Goal: Information Seeking & Learning: Compare options

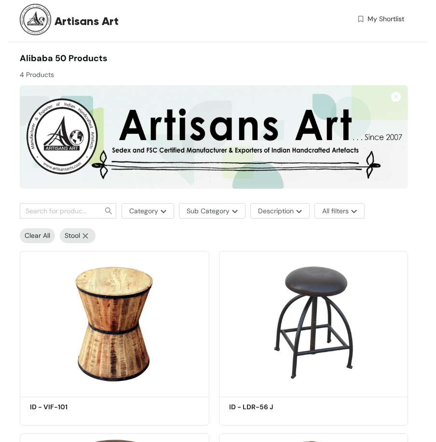
scroll to position [48, 0]
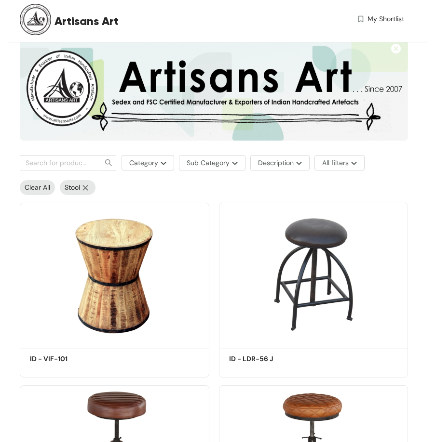
click at [87, 185] on img at bounding box center [85, 188] width 11 height 6
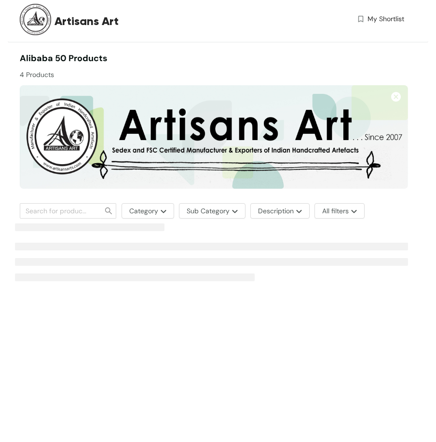
scroll to position [0, 0]
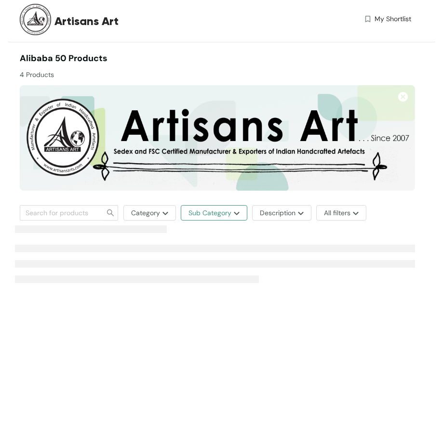
click at [231, 213] on img "button" at bounding box center [235, 214] width 8 height 4
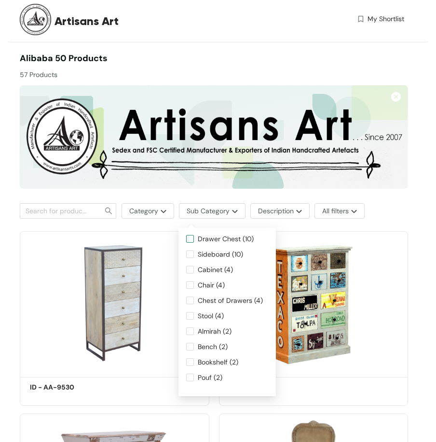
click at [214, 238] on span "Drawer Chest (10)" at bounding box center [226, 239] width 64 height 11
click at [194, 238] on input "Drawer Chest (10)" at bounding box center [190, 239] width 8 height 8
checkbox input "true"
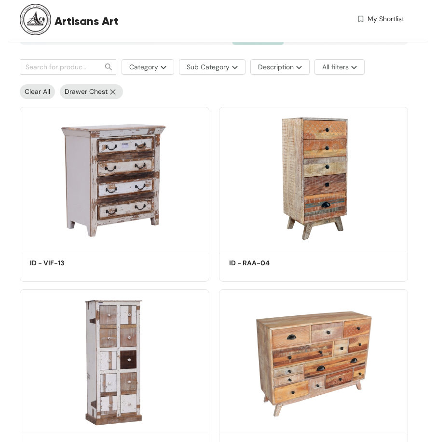
scroll to position [145, 0]
click at [232, 90] on div "Clear All Drawer Chest" at bounding box center [211, 89] width 393 height 20
click at [210, 92] on div "Clear All Drawer Chest" at bounding box center [211, 89] width 393 height 20
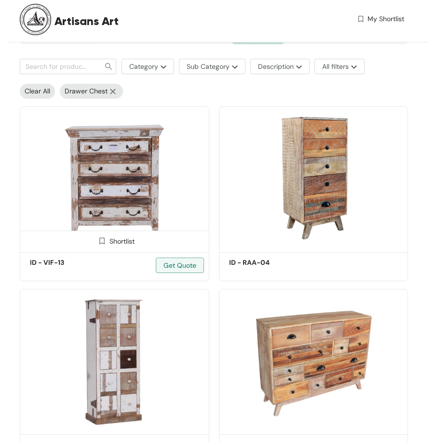
click at [119, 176] on img at bounding box center [114, 177] width 189 height 143
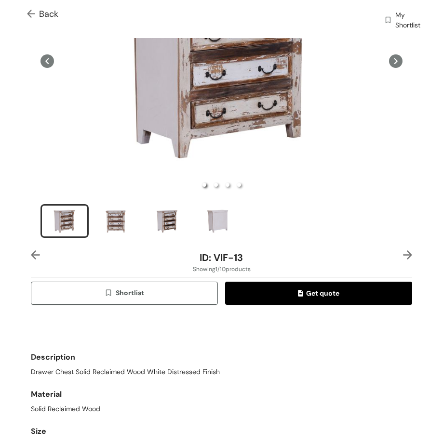
scroll to position [193, 0]
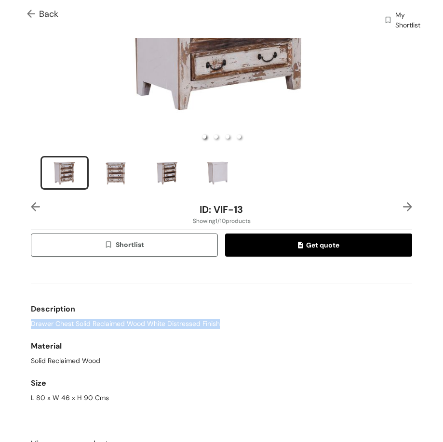
drag, startPoint x: 220, startPoint y: 316, endPoint x: 29, endPoint y: 320, distance: 191.3
click at [29, 320] on div "ID: VIF-13 Showing 1 / 10 products Shortlist Get quote Description Drawer Chest…" at bounding box center [221, 308] width 385 height 212
copy span "Drawer Chest Solid Reclaimed Wood White Distressed Finish"
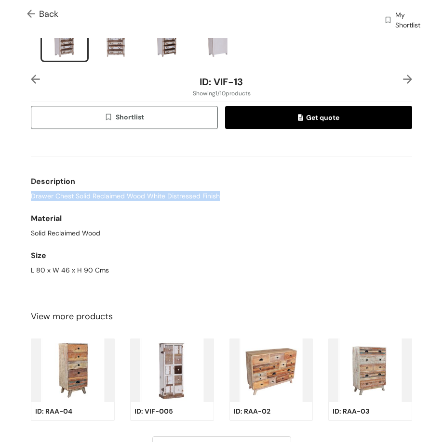
scroll to position [337, 0]
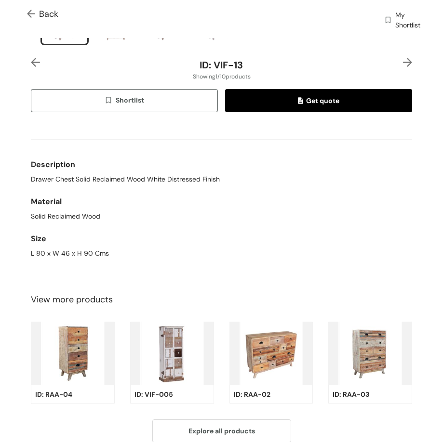
click at [75, 249] on div "L 80 x W 46 x H 90 Cms" at bounding box center [221, 254] width 381 height 10
copy div "L 80 x W 46 x H 90 Cms"
click at [223, 180] on div "Drawer Chest Solid Reclaimed Wood White Distressed Finish" at bounding box center [221, 179] width 381 height 10
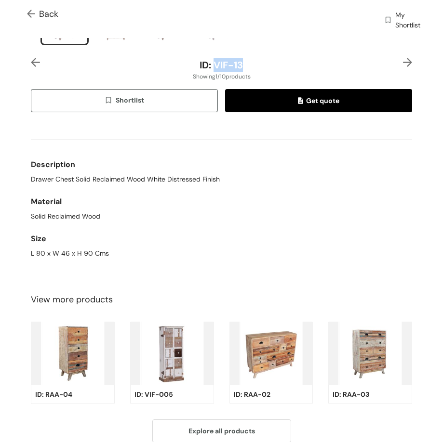
drag, startPoint x: 211, startPoint y: 60, endPoint x: 245, endPoint y: 60, distance: 34.2
click at [245, 60] on div "ID: VIF-13" at bounding box center [221, 65] width 317 height 14
copy span "VIF-13"
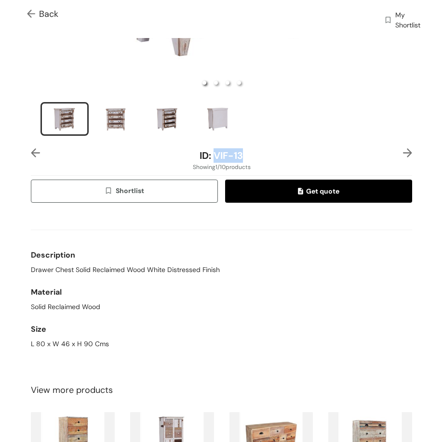
scroll to position [145, 0]
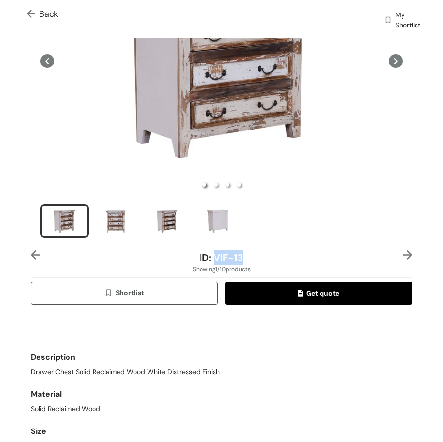
click at [403, 251] on img at bounding box center [407, 255] width 9 height 9
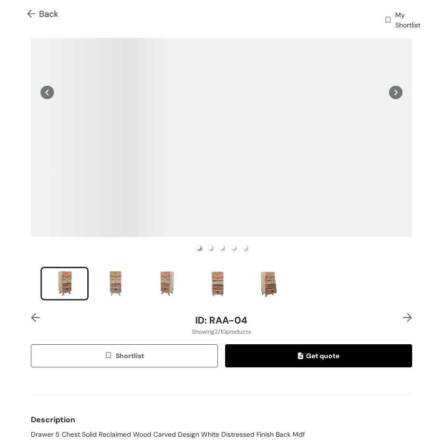
scroll to position [212, 0]
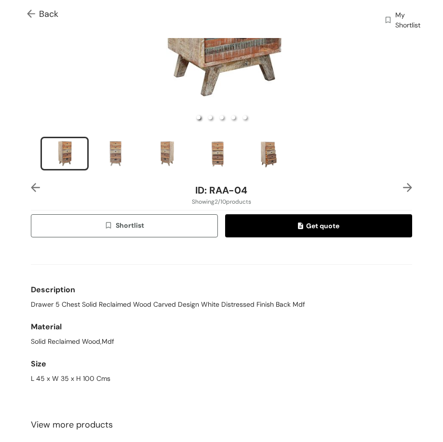
click at [147, 304] on span "Drawer 5 Chest Solid Reclaimed Wood Carved Design White Distressed Finish Back …" at bounding box center [168, 305] width 274 height 10
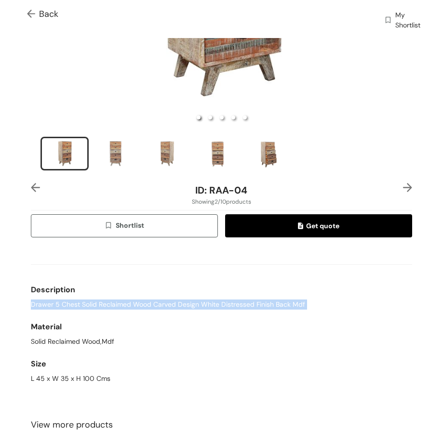
click at [147, 304] on span "Drawer 5 Chest Solid Reclaimed Wood Carved Design White Distressed Finish Back …" at bounding box center [168, 305] width 274 height 10
copy span "Drawer 5 Chest Solid Reclaimed Wood Carved Design White Distressed Finish Back …"
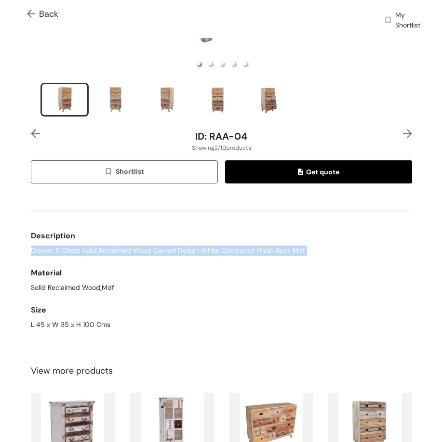
scroll to position [308, 0]
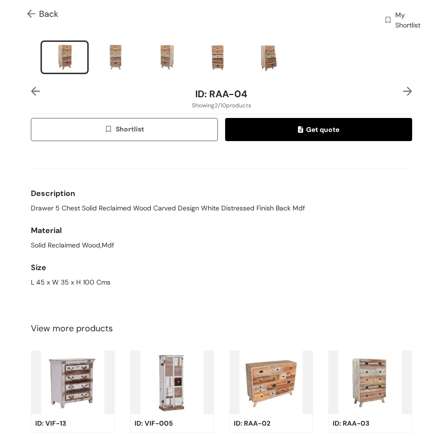
click at [76, 271] on div "Size" at bounding box center [221, 267] width 381 height 19
click at [78, 278] on div "L 45 x W 35 x H 100 Cms" at bounding box center [221, 283] width 381 height 10
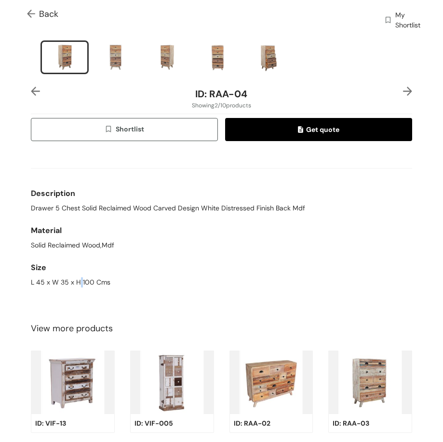
click at [78, 278] on div "L 45 x W 35 x H 100 Cms" at bounding box center [221, 283] width 381 height 10
copy div "L 45 x W 35 x H 100 Cms"
drag, startPoint x: 215, startPoint y: 93, endPoint x: 262, endPoint y: 93, distance: 47.2
click at [262, 93] on div "ID: RAA-04" at bounding box center [221, 94] width 317 height 14
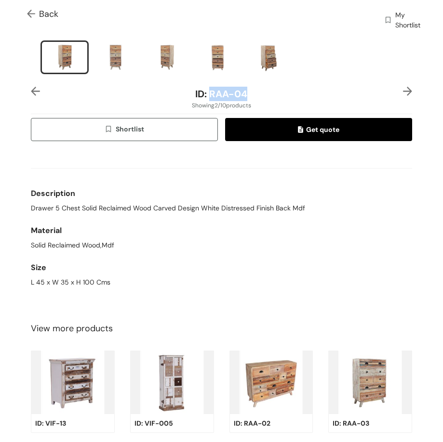
copy span "RAA-04"
click at [403, 89] on img at bounding box center [407, 91] width 9 height 9
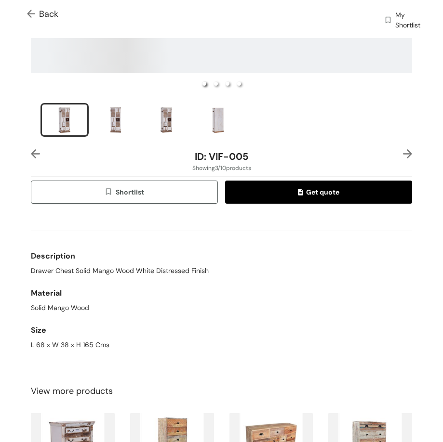
scroll to position [376, 0]
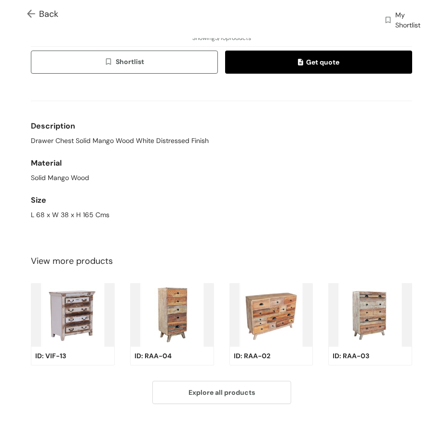
click at [278, 223] on div "ID: VIF-005 Showing 3 / 10 products Shortlist Get quote Description Drawer Ches…" at bounding box center [221, 125] width 385 height 212
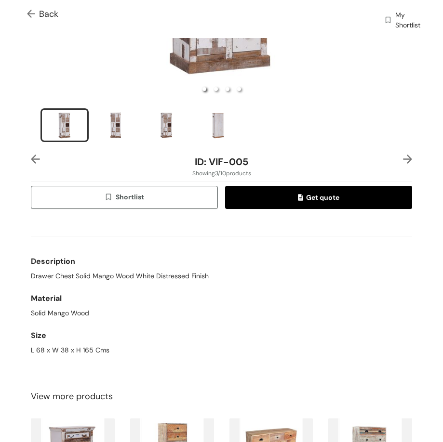
scroll to position [328, 0]
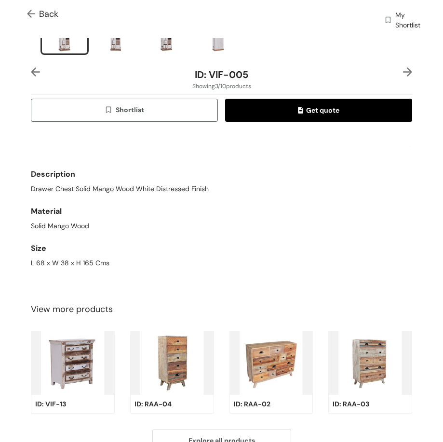
click at [124, 177] on div "Description" at bounding box center [221, 174] width 381 height 19
drag, startPoint x: 124, startPoint y: 177, endPoint x: 126, endPoint y: 183, distance: 6.6
click at [124, 177] on div "Description" at bounding box center [221, 174] width 381 height 19
click at [126, 184] on span "Drawer Chest Solid Mango Wood White Distressed Finish" at bounding box center [120, 189] width 178 height 10
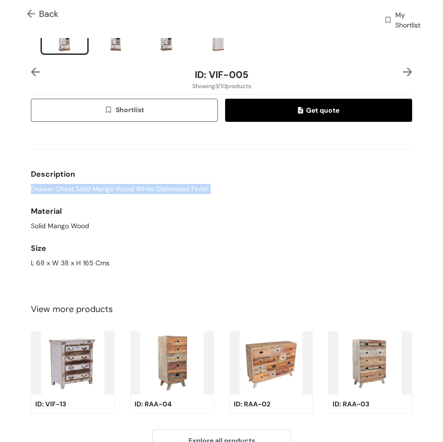
click at [126, 184] on span "Drawer Chest Solid Mango Wood White Distressed Finish" at bounding box center [120, 189] width 178 height 10
copy span "Drawer Chest Solid Mango Wood White Distressed Finish"
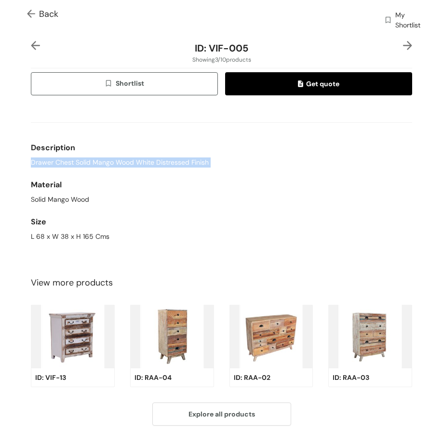
scroll to position [378, 0]
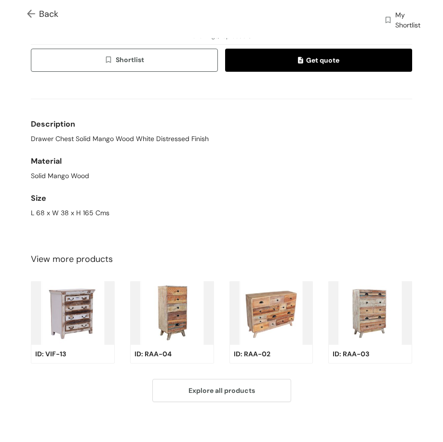
click at [101, 211] on div "L 68 x W 38 x H 165 Cms" at bounding box center [221, 213] width 381 height 10
copy div "L 68 x W 38 x H 165 Cms"
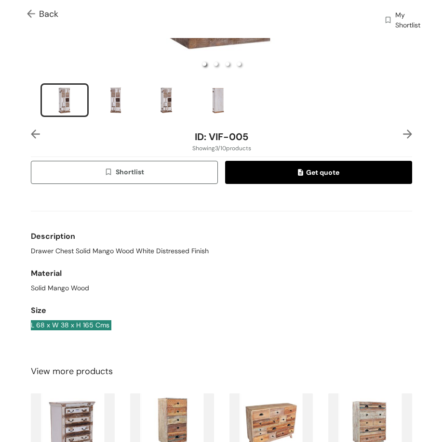
scroll to position [233, 0]
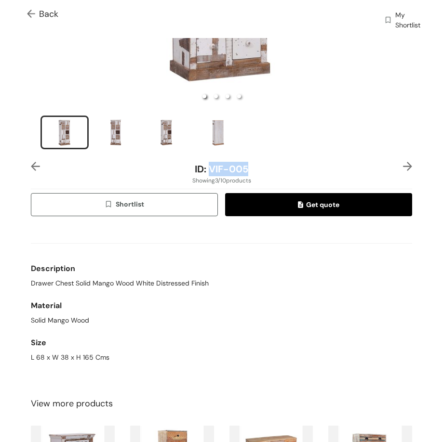
drag, startPoint x: 205, startPoint y: 165, endPoint x: 250, endPoint y: 161, distance: 44.5
click at [250, 162] on div "ID: VIF-005" at bounding box center [221, 169] width 317 height 14
copy span "VIF-005"
click at [337, 132] on ul at bounding box center [221, 134] width 362 height 37
drag, startPoint x: 261, startPoint y: 166, endPoint x: 207, endPoint y: 166, distance: 54.0
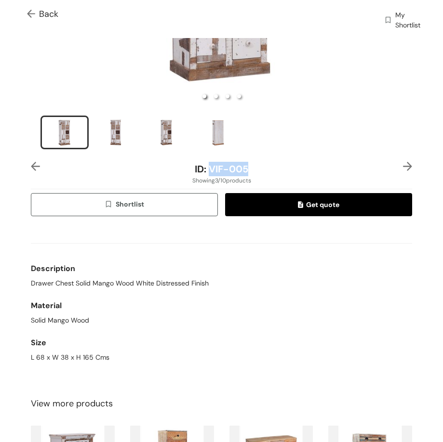
click at [207, 166] on div "ID: VIF-005" at bounding box center [221, 169] width 317 height 14
click at [403, 163] on img at bounding box center [407, 166] width 9 height 9
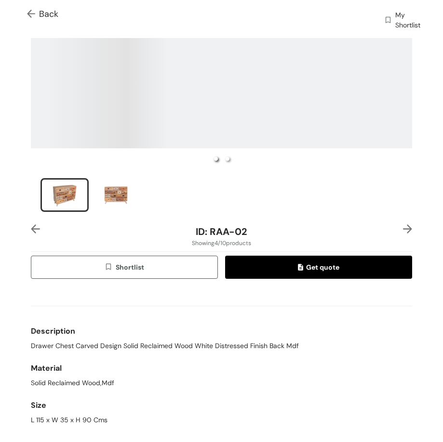
scroll to position [301, 0]
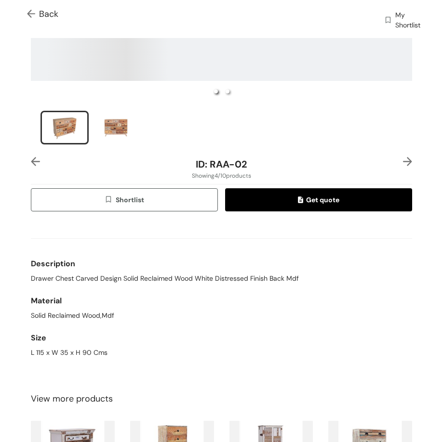
click at [173, 260] on div "Description" at bounding box center [221, 263] width 381 height 19
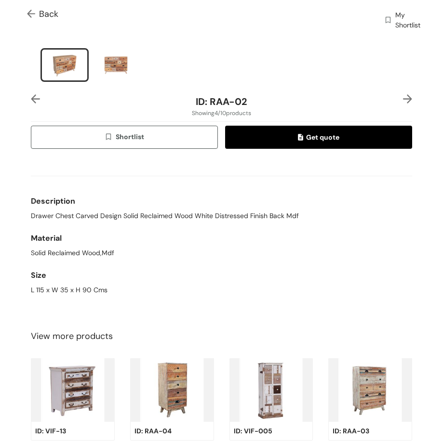
click at [173, 262] on div "Size L 115 x W 35 x H 90 Cms" at bounding box center [221, 280] width 381 height 37
click at [174, 262] on div "Size L 115 x W 35 x H 90 Cms" at bounding box center [221, 280] width 381 height 37
click at [154, 212] on span "Drawer Chest Carved Design Solid Reclaimed Wood White Distressed Finish Back Mdf" at bounding box center [165, 216] width 268 height 10
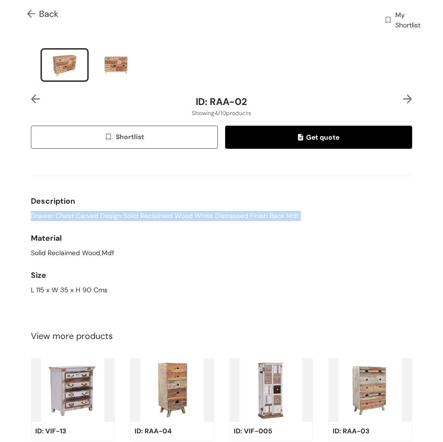
click at [154, 212] on span "Drawer Chest Carved Design Solid Reclaimed Wood White Distressed Finish Back Mdf" at bounding box center [165, 216] width 268 height 10
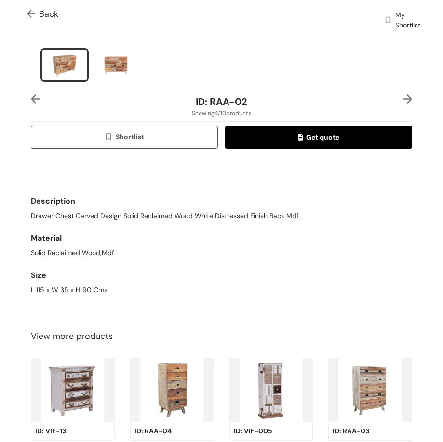
click at [81, 285] on div "L 115 x W 35 x H 90 Cms" at bounding box center [221, 290] width 381 height 10
click at [80, 285] on div "L 115 x W 35 x H 90 Cms" at bounding box center [221, 290] width 381 height 10
drag, startPoint x: 174, startPoint y: 232, endPoint x: 162, endPoint y: 216, distance: 20.1
click at [175, 232] on div "Material" at bounding box center [221, 238] width 381 height 19
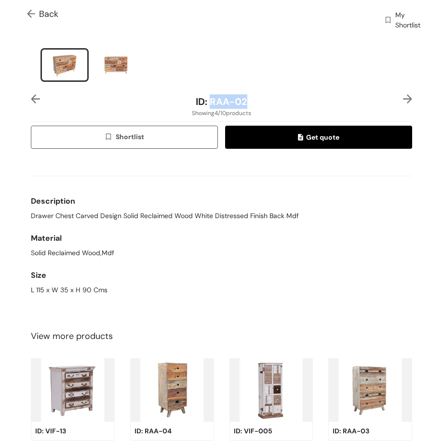
drag, startPoint x: 206, startPoint y: 96, endPoint x: 126, endPoint y: 110, distance: 81.7
click at [268, 95] on div "ID: RAA-02" at bounding box center [221, 101] width 317 height 14
click at [254, 240] on div "Material" at bounding box center [221, 238] width 381 height 19
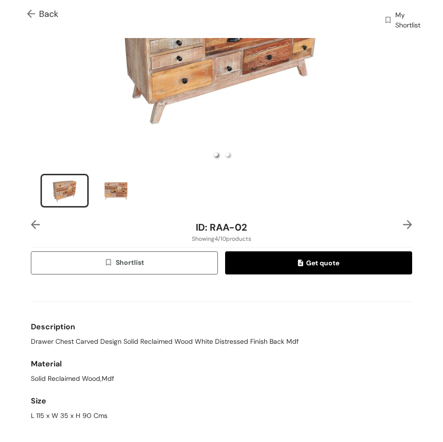
scroll to position [156, 0]
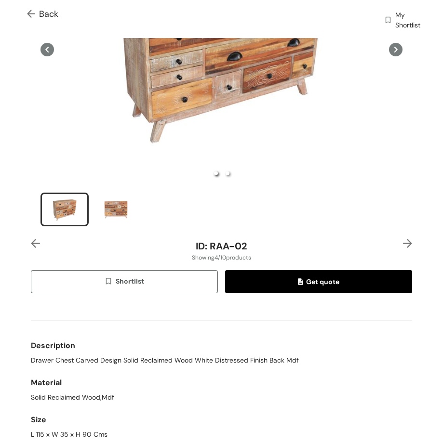
click at [403, 239] on img at bounding box center [407, 243] width 9 height 9
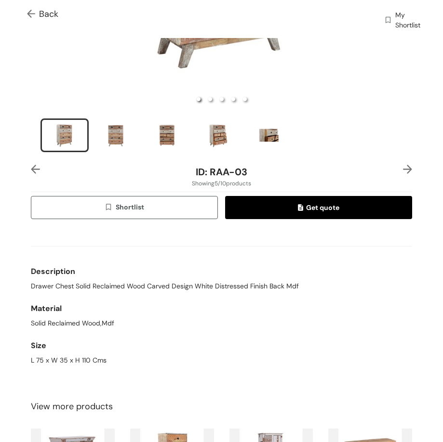
scroll to position [241, 0]
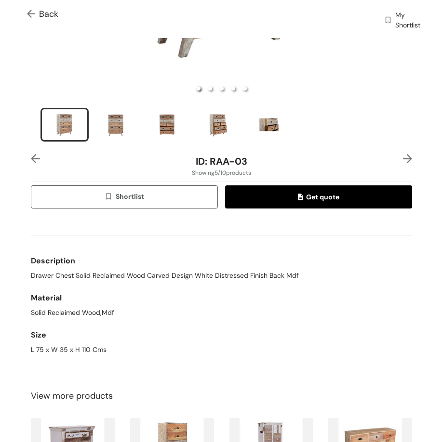
drag, startPoint x: 106, startPoint y: 279, endPoint x: 102, endPoint y: 276, distance: 5.5
click at [106, 279] on div "Description Drawer Chest Solid Reclaimed Wood Carved Design White Distressed Fi…" at bounding box center [221, 266] width 381 height 37
click at [102, 275] on span "Drawer Chest Solid Reclaimed Wood Carved Design White Distressed Finish Back Mdf" at bounding box center [165, 276] width 268 height 10
click at [101, 273] on span "Drawer Chest Solid Reclaimed Wood Carved Design White Distressed Finish Back Mdf" at bounding box center [165, 276] width 268 height 10
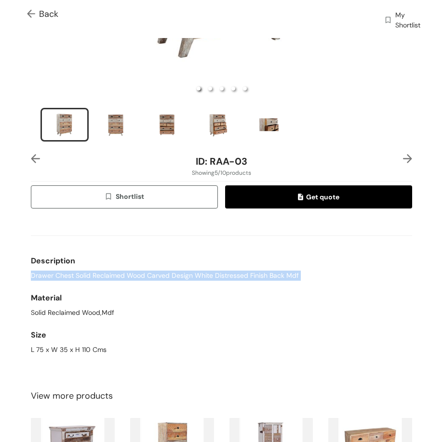
click at [101, 273] on span "Drawer Chest Solid Reclaimed Wood Carved Design White Distressed Finish Back Mdf" at bounding box center [165, 276] width 268 height 10
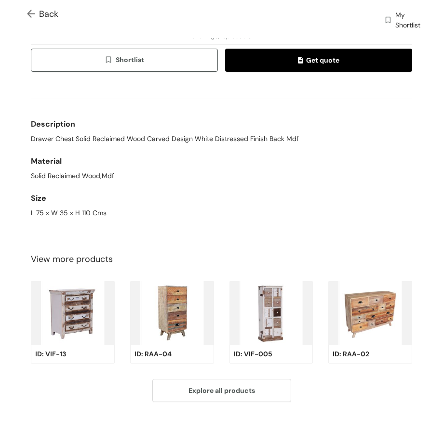
click at [68, 208] on div "L 75 x W 35 x H 110 Cms" at bounding box center [221, 213] width 381 height 10
click at [204, 208] on div "L 75 x W 35 x H 110 Cms" at bounding box center [221, 213] width 381 height 10
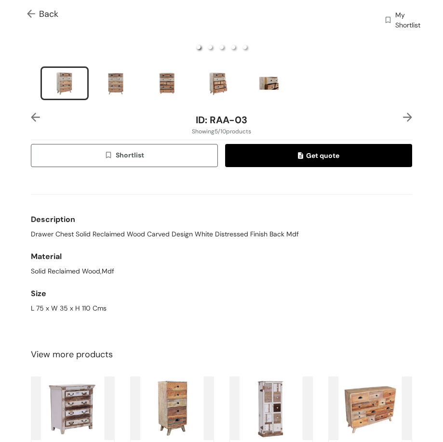
scroll to position [281, 0]
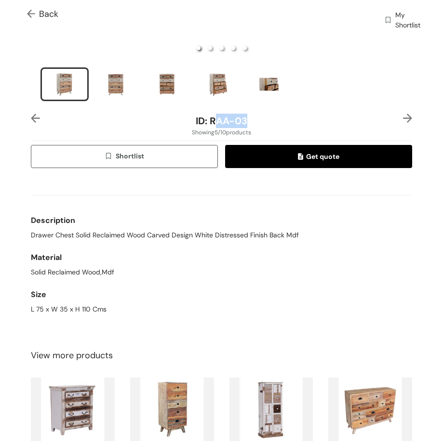
drag, startPoint x: 209, startPoint y: 117, endPoint x: 225, endPoint y: 117, distance: 16.4
click at [261, 117] on div "ID: RAA-03" at bounding box center [221, 121] width 317 height 14
drag, startPoint x: 208, startPoint y: 113, endPoint x: 147, endPoint y: 132, distance: 63.5
click at [260, 119] on div "ID: RAA-03" at bounding box center [221, 121] width 317 height 14
click at [403, 114] on img at bounding box center [407, 118] width 9 height 9
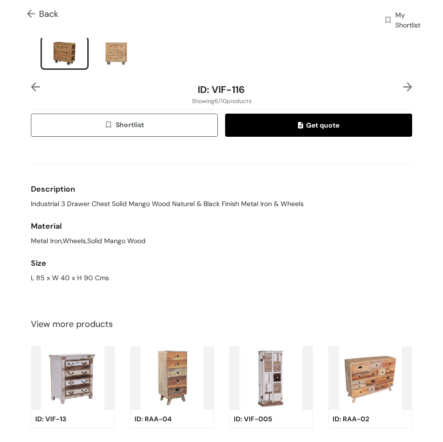
scroll to position [330, 0]
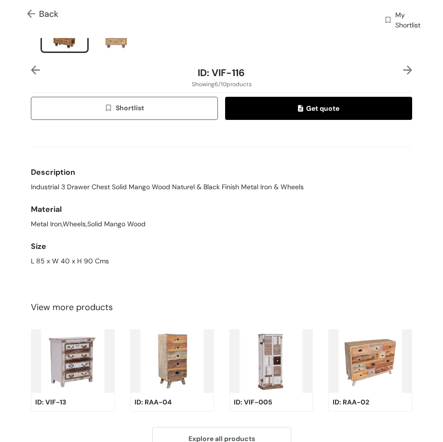
click at [142, 182] on span "Industrial 3 Drawer Chest Solid Mango Wood Naturel & Black Finish Metal Iron & …" at bounding box center [167, 187] width 273 height 10
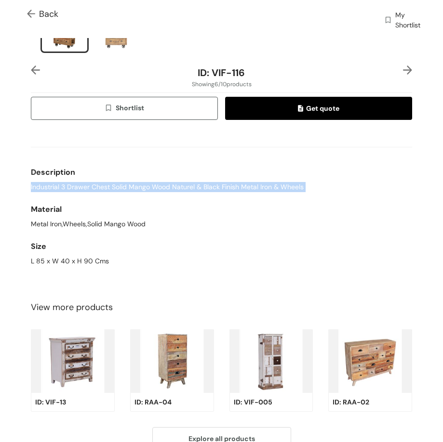
click at [142, 182] on span "Industrial 3 Drawer Chest Solid Mango Wood Naturel & Black Finish Metal Iron & …" at bounding box center [167, 187] width 273 height 10
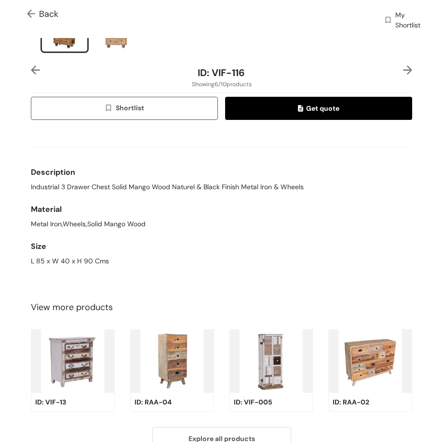
click at [66, 261] on div "L 85 x W 40 x H 90 Cms" at bounding box center [221, 261] width 381 height 10
click at [63, 258] on div "L 85 x W 40 x H 90 Cms" at bounding box center [221, 261] width 381 height 10
click at [257, 187] on span "Industrial 3 Drawer Chest Solid Mango Wood Naturel & Black Finish Metal Iron & …" at bounding box center [167, 187] width 273 height 10
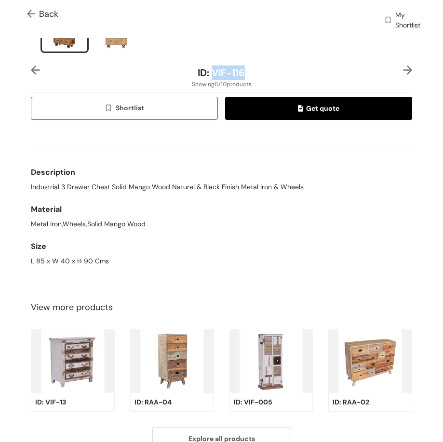
drag, startPoint x: 212, startPoint y: 64, endPoint x: 258, endPoint y: 64, distance: 46.3
click at [258, 66] on div "ID: VIF-116" at bounding box center [221, 73] width 317 height 14
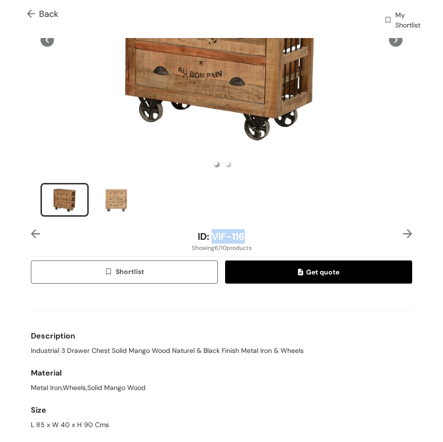
scroll to position [137, 0]
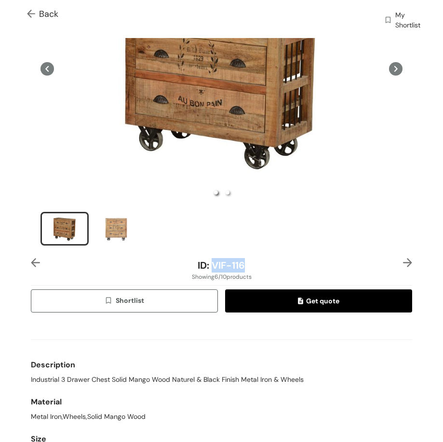
click at [403, 258] on img at bounding box center [407, 262] width 9 height 9
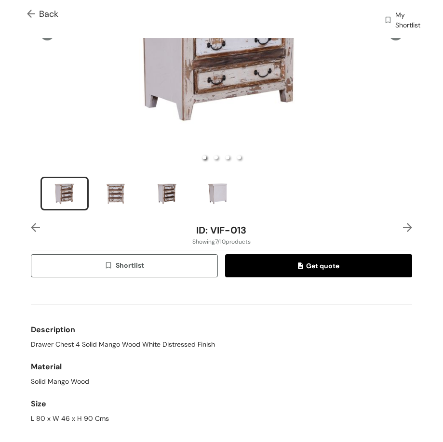
scroll to position [349, 0]
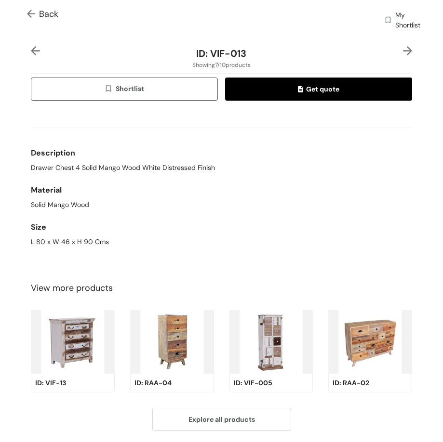
click at [85, 167] on span "Drawer Chest 4 Solid Mango Wood White Distressed Finish" at bounding box center [123, 168] width 184 height 10
click at [85, 166] on span "Drawer Chest 4 Solid Mango Wood White Distressed Finish" at bounding box center [123, 168] width 184 height 10
click at [78, 239] on div "L 80 x W 46 x H 90 Cms" at bounding box center [221, 242] width 381 height 10
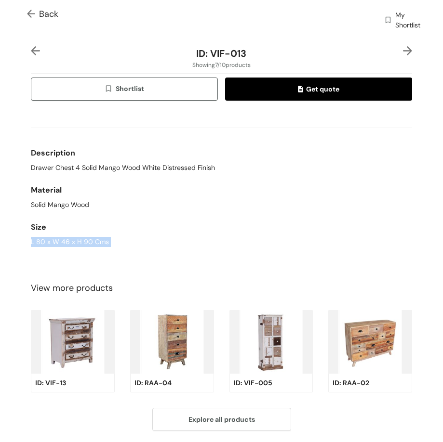
click at [78, 239] on div "L 80 x W 46 x H 90 Cms" at bounding box center [221, 242] width 381 height 10
click at [262, 200] on div "Solid Mango Wood" at bounding box center [221, 205] width 381 height 10
drag, startPoint x: 207, startPoint y: 45, endPoint x: 255, endPoint y: 56, distance: 48.9
click at [255, 56] on div "ID: VIF-013" at bounding box center [221, 53] width 317 height 14
click at [403, 46] on img at bounding box center [407, 50] width 9 height 9
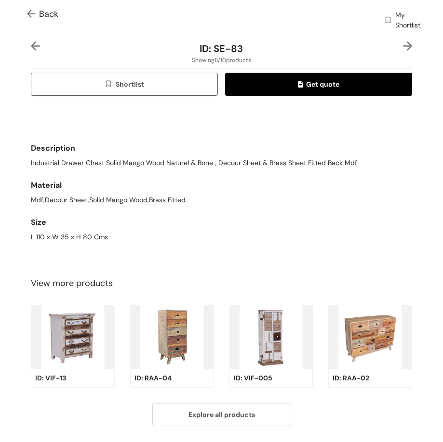
scroll to position [378, 0]
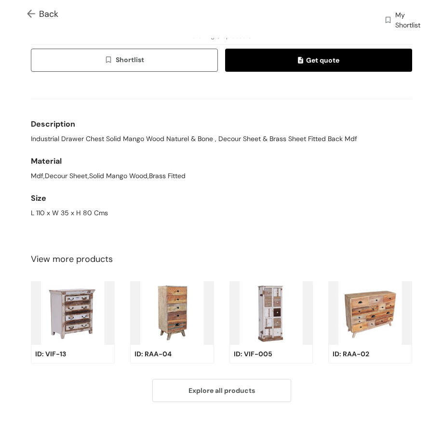
click at [175, 134] on span "Industrial Drawer Chest Solid Mango Wood Naturel & Bone , Decour Sheet & Brass …" at bounding box center [194, 139] width 326 height 10
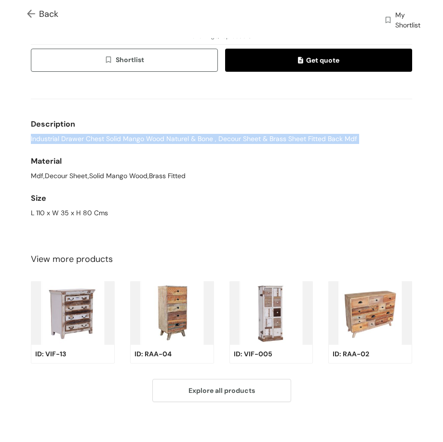
click at [175, 134] on span "Industrial Drawer Chest Solid Mango Wood Naturel & Bone , Decour Sheet & Brass …" at bounding box center [194, 139] width 326 height 10
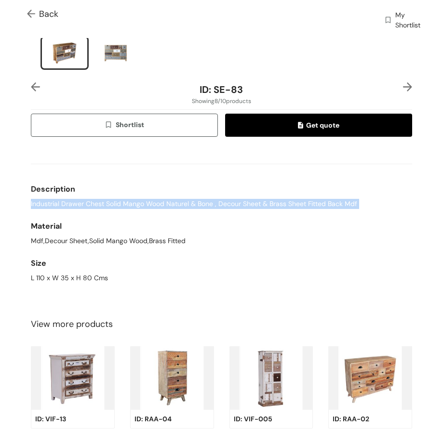
scroll to position [330, 0]
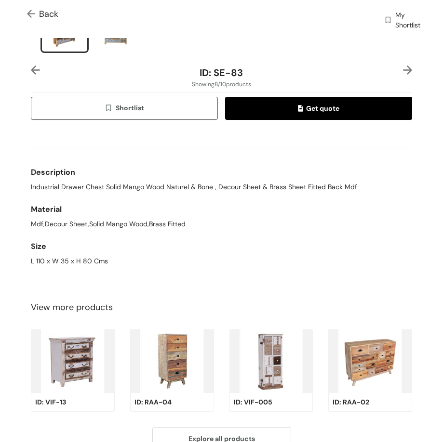
click at [79, 256] on div "L 110 x W 35 x H 80 Cms" at bounding box center [221, 261] width 381 height 10
drag, startPoint x: 213, startPoint y: 70, endPoint x: 265, endPoint y: 67, distance: 52.6
click at [265, 67] on div "ID: SE-83" at bounding box center [221, 73] width 317 height 14
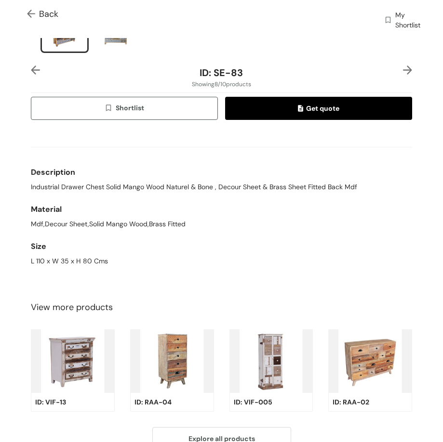
drag, startPoint x: 317, startPoint y: 190, endPoint x: 325, endPoint y: 189, distance: 7.8
click at [322, 189] on div "Description Industrial Drawer Chest Solid Mango Wood Naturel & Bone , Decour Sh…" at bounding box center [221, 177] width 381 height 37
click at [403, 66] on img at bounding box center [407, 70] width 9 height 9
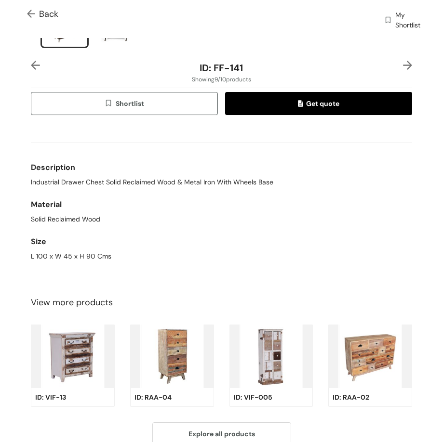
scroll to position [378, 0]
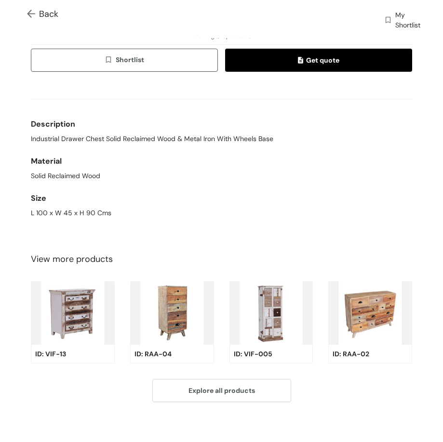
click at [145, 134] on span "Industrial Drawer Chest Solid Reclaimed Wood & Metal Iron With Wheels Base" at bounding box center [152, 139] width 242 height 10
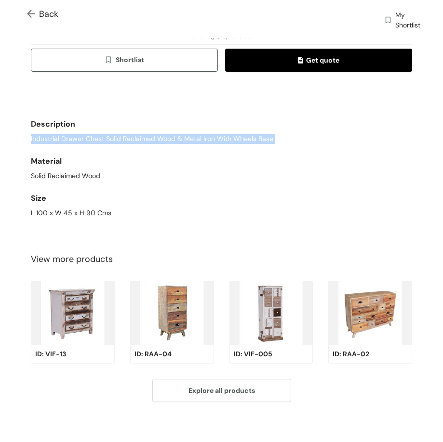
click at [145, 134] on span "Industrial Drawer Chest Solid Reclaimed Wood & Metal Iron With Wheels Base" at bounding box center [152, 139] width 242 height 10
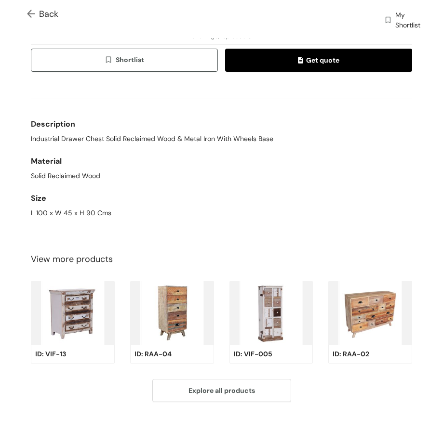
click at [79, 210] on div "L 100 x W 45 x H 90 Cms" at bounding box center [221, 213] width 381 height 10
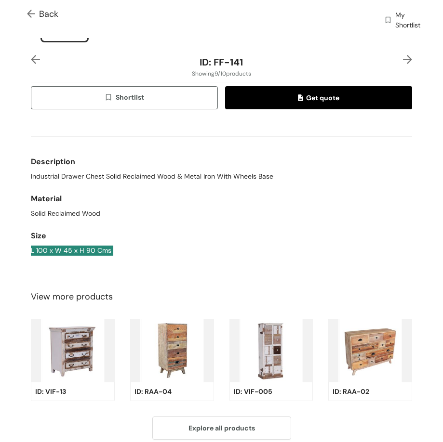
scroll to position [281, 0]
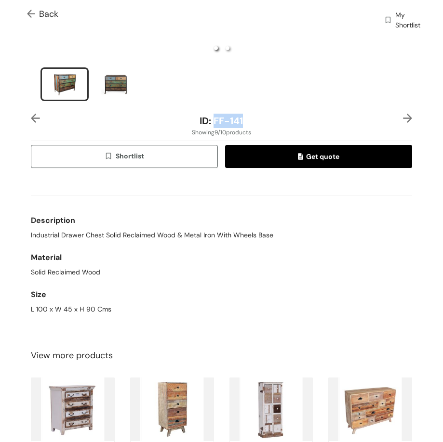
drag, startPoint x: 211, startPoint y: 120, endPoint x: 272, endPoint y: 117, distance: 61.8
click at [272, 117] on div "ID: FF-141" at bounding box center [221, 121] width 317 height 14
click at [403, 116] on img at bounding box center [407, 118] width 9 height 9
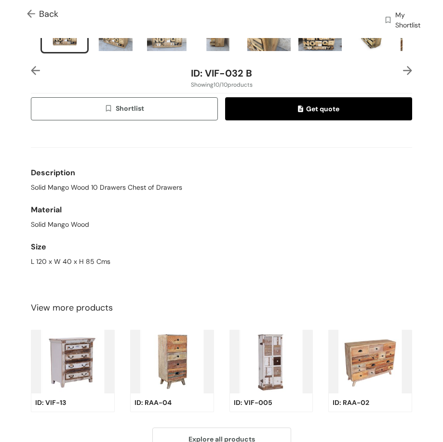
scroll to position [330, 0]
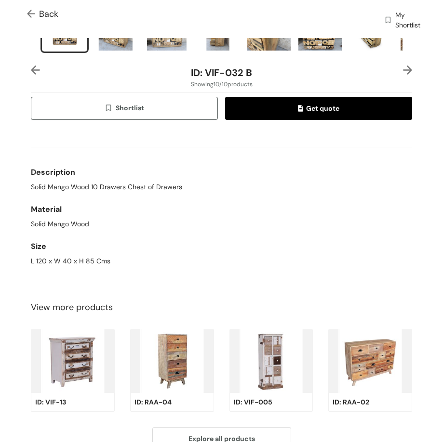
click at [71, 185] on span "Solid Mango Wood 10 Drawers Chest of Drawers" at bounding box center [106, 187] width 151 height 10
click at [77, 260] on div "L 120 x W 40 x H 85 Cms" at bounding box center [221, 261] width 381 height 10
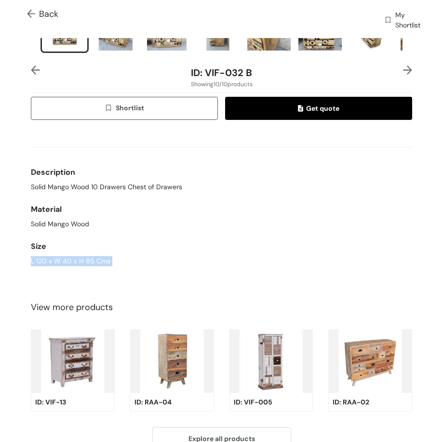
click at [77, 260] on div "L 120 x W 40 x H 85 Cms" at bounding box center [221, 261] width 381 height 10
drag, startPoint x: 202, startPoint y: 69, endPoint x: 266, endPoint y: 69, distance: 63.6
click at [266, 69] on div "ID: VIF-032 B" at bounding box center [221, 73] width 317 height 14
